Goal: Transaction & Acquisition: Download file/media

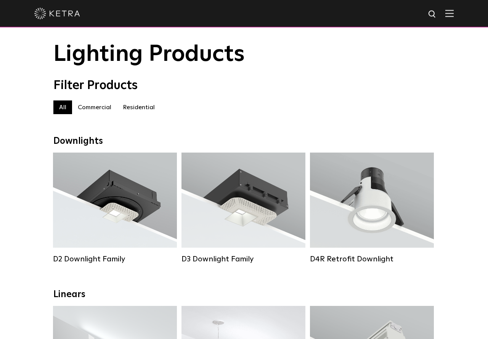
scroll to position [24, 0]
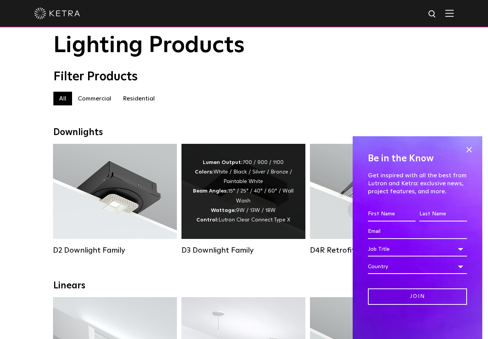
click at [224, 213] on strong "Wattage:" at bounding box center [223, 210] width 25 height 5
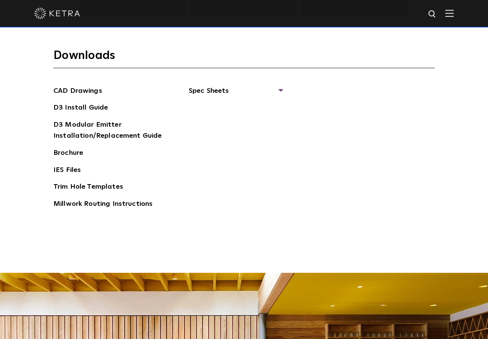
scroll to position [1161, 0]
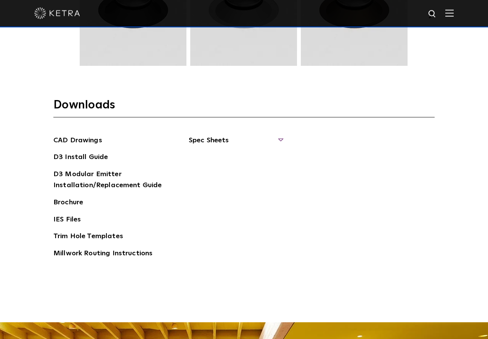
click at [274, 136] on span "Spec Sheets" at bounding box center [235, 143] width 93 height 17
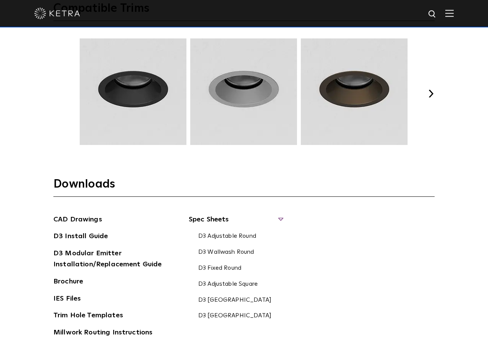
scroll to position [1151, 0]
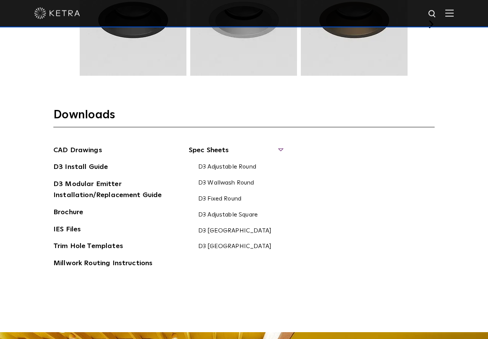
click at [216, 217] on link "D3 Adjustable Square" at bounding box center [227, 215] width 59 height 8
click at [70, 213] on link "Brochure" at bounding box center [68, 213] width 30 height 12
